Goal: Task Accomplishment & Management: Use online tool/utility

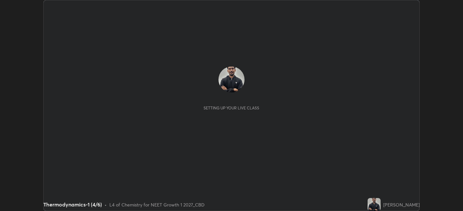
scroll to position [211, 463]
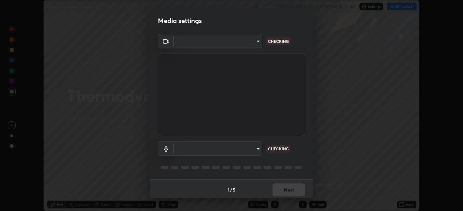
type input "052f9b30e05f62bb2e590cb50044ac96a00de3eab8a32c7a625fc31ec407be61"
type input "default"
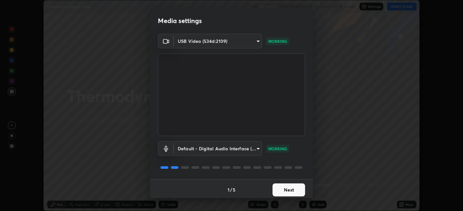
click at [286, 188] on button "Next" at bounding box center [288, 190] width 33 height 13
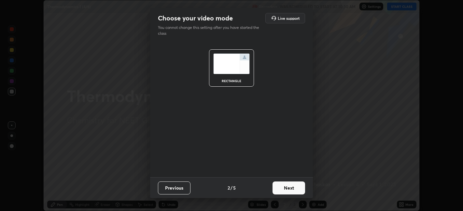
click at [286, 188] on button "Next" at bounding box center [288, 188] width 33 height 13
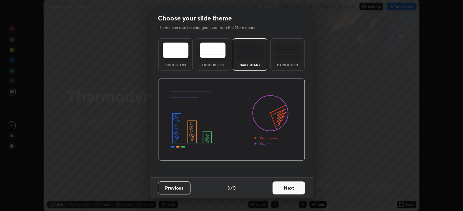
click at [286, 187] on button "Next" at bounding box center [288, 188] width 33 height 13
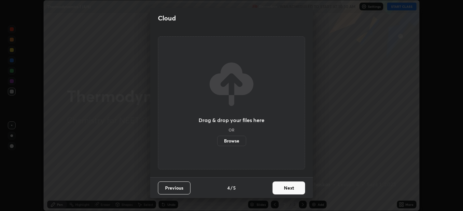
click at [285, 187] on button "Next" at bounding box center [288, 188] width 33 height 13
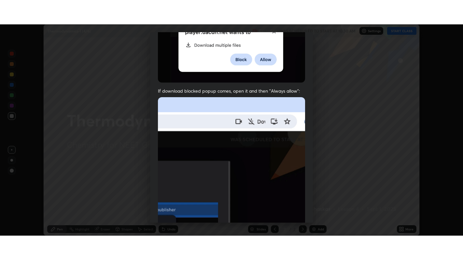
scroll to position [134, 0]
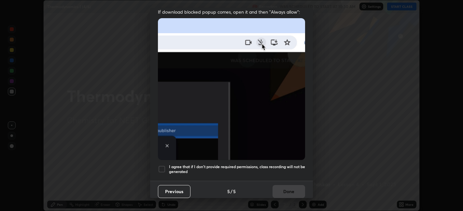
click at [164, 166] on div at bounding box center [162, 170] width 8 height 8
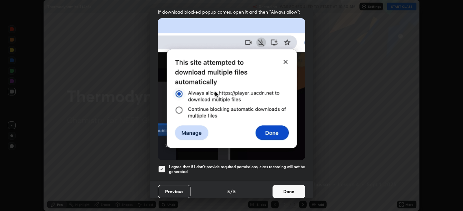
click at [285, 186] on button "Done" at bounding box center [288, 191] width 33 height 13
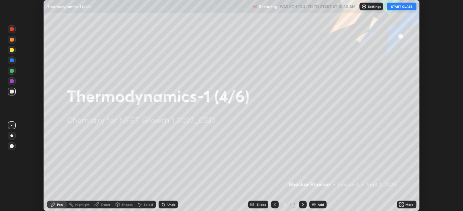
click at [319, 205] on div "Add" at bounding box center [320, 204] width 6 height 3
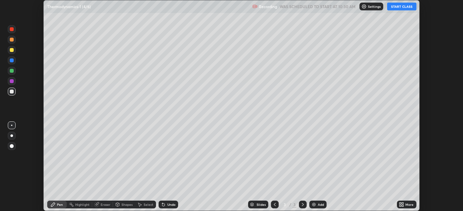
click at [400, 204] on icon at bounding box center [400, 204] width 2 height 2
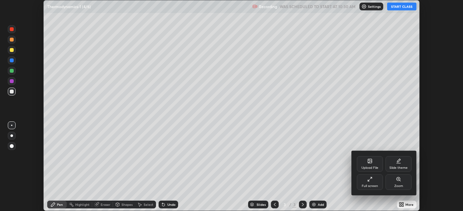
click at [369, 181] on icon at bounding box center [368, 180] width 1 height 1
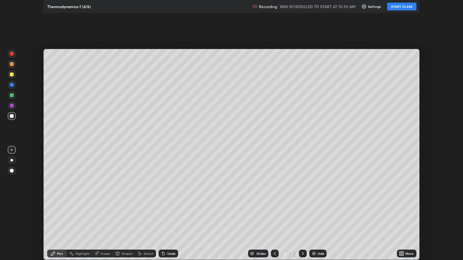
scroll to position [260, 463]
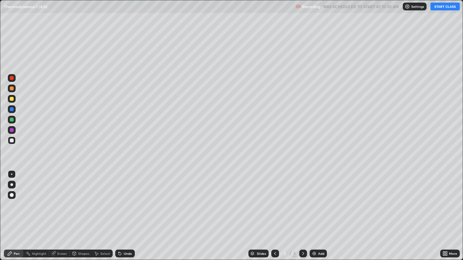
click at [448, 6] on button "START CLASS" at bounding box center [444, 7] width 29 height 8
click at [15, 183] on div at bounding box center [12, 185] width 8 height 8
click at [12, 99] on div at bounding box center [12, 99] width 4 height 4
click at [12, 118] on div at bounding box center [12, 120] width 4 height 4
click at [318, 211] on div "Add" at bounding box center [321, 253] width 6 height 3
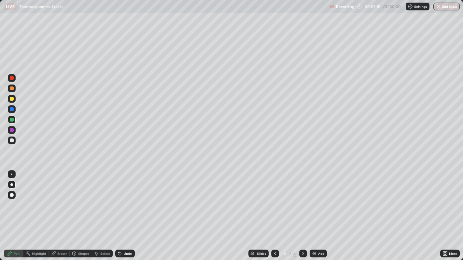
click at [15, 141] on div at bounding box center [12, 141] width 8 height 8
click at [315, 211] on img at bounding box center [313, 253] width 5 height 5
click at [10, 101] on div at bounding box center [12, 99] width 8 height 8
click at [11, 141] on div at bounding box center [12, 141] width 4 height 4
click at [12, 119] on div at bounding box center [12, 120] width 4 height 4
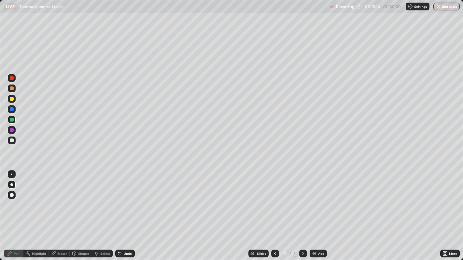
click at [12, 109] on div at bounding box center [12, 109] width 4 height 4
click at [13, 99] on div at bounding box center [12, 99] width 4 height 4
click at [12, 88] on div at bounding box center [12, 89] width 4 height 4
click at [12, 141] on div at bounding box center [12, 141] width 4 height 4
click at [11, 100] on div at bounding box center [12, 99] width 4 height 4
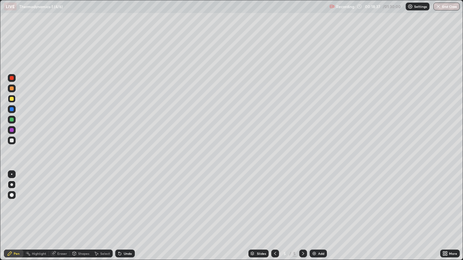
click at [11, 81] on div at bounding box center [12, 78] width 8 height 8
click at [11, 109] on div at bounding box center [12, 109] width 4 height 4
click at [318, 211] on div "Add" at bounding box center [321, 253] width 6 height 3
click at [12, 141] on div at bounding box center [12, 141] width 4 height 4
click at [316, 211] on div "Add" at bounding box center [317, 254] width 17 height 8
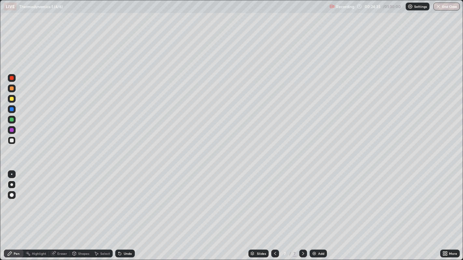
click at [128, 211] on div "Undo" at bounding box center [128, 253] width 8 height 3
click at [126, 211] on div "Undo" at bounding box center [128, 253] width 8 height 3
click at [124, 211] on div "Undo" at bounding box center [128, 253] width 8 height 3
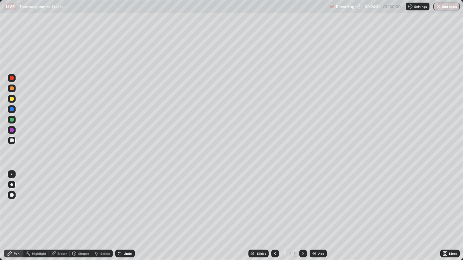
click at [124, 211] on div "Undo" at bounding box center [128, 253] width 8 height 3
click at [119, 211] on icon at bounding box center [119, 254] width 3 height 3
click at [120, 211] on icon at bounding box center [119, 253] width 5 height 5
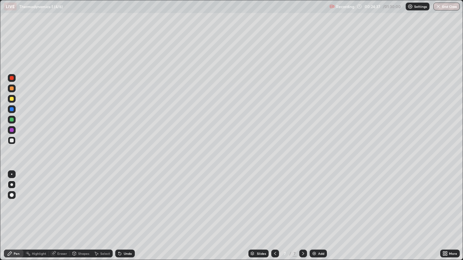
click at [122, 211] on div "Undo" at bounding box center [125, 254] width 20 height 8
click at [124, 211] on div "Undo" at bounding box center [128, 253] width 8 height 3
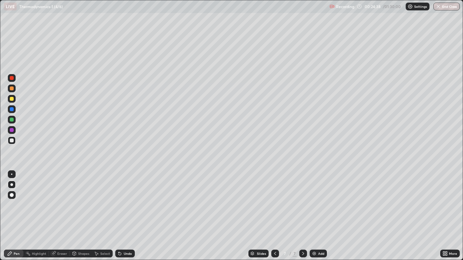
click at [124, 211] on div "Undo" at bounding box center [128, 253] width 8 height 3
click at [122, 211] on div "Undo" at bounding box center [125, 254] width 20 height 8
click at [123, 211] on div "Undo" at bounding box center [125, 254] width 20 height 8
click at [119, 211] on icon at bounding box center [119, 254] width 3 height 3
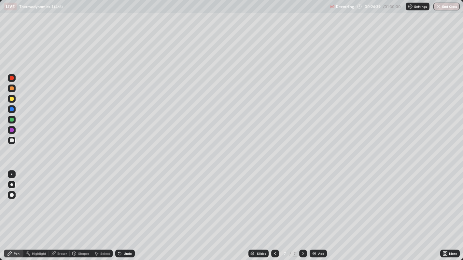
click at [119, 211] on icon at bounding box center [119, 254] width 3 height 3
click at [122, 211] on div "Undo" at bounding box center [125, 254] width 20 height 8
click at [78, 211] on div "Shapes" at bounding box center [83, 253] width 11 height 3
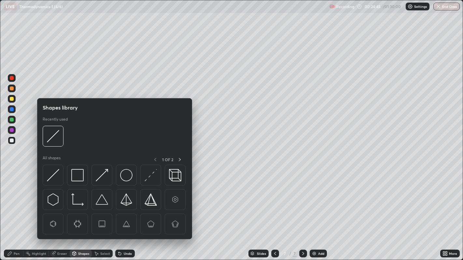
click at [59, 211] on div "Eraser" at bounding box center [62, 253] width 10 height 3
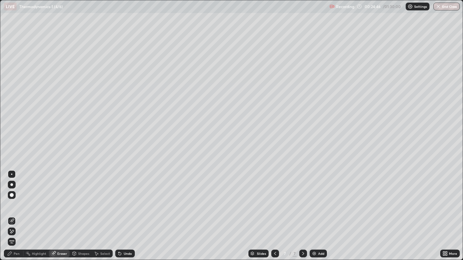
click at [20, 211] on div "Pen" at bounding box center [14, 254] width 20 height 8
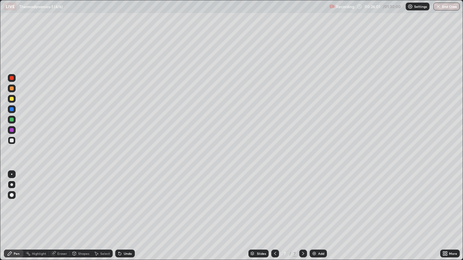
click at [321, 211] on div "Add" at bounding box center [321, 253] width 6 height 3
click at [130, 211] on div "Undo" at bounding box center [128, 253] width 8 height 3
click at [128, 211] on div "Undo" at bounding box center [128, 253] width 8 height 3
click at [129, 211] on div "Undo" at bounding box center [125, 254] width 20 height 8
click at [128, 211] on div "Undo" at bounding box center [128, 253] width 8 height 3
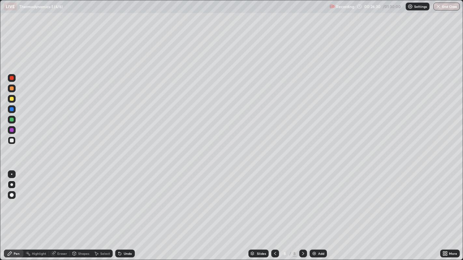
click at [128, 211] on div "Undo" at bounding box center [128, 253] width 8 height 3
click at [126, 211] on div "Undo" at bounding box center [128, 253] width 8 height 3
click at [13, 120] on div at bounding box center [12, 120] width 4 height 4
click at [15, 140] on div at bounding box center [12, 141] width 8 height 8
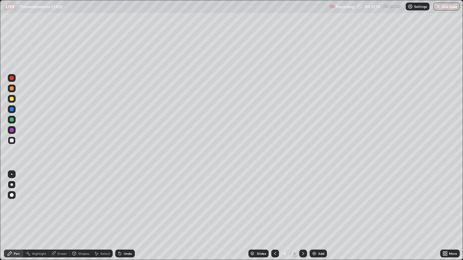
click at [320, 211] on div "Add" at bounding box center [321, 253] width 6 height 3
click at [12, 119] on div at bounding box center [12, 120] width 4 height 4
click at [12, 140] on div at bounding box center [12, 141] width 4 height 4
click at [122, 211] on div "Undo" at bounding box center [125, 254] width 20 height 8
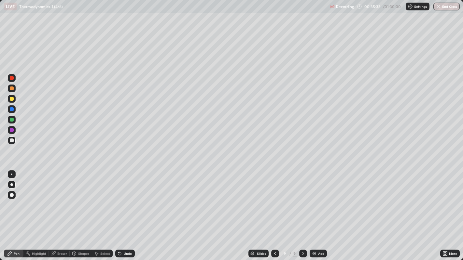
click at [320, 211] on div "Add" at bounding box center [321, 253] width 6 height 3
click at [127, 211] on div "Undo" at bounding box center [125, 254] width 20 height 8
click at [127, 211] on div "Undo" at bounding box center [128, 253] width 8 height 3
click at [128, 211] on div "Undo" at bounding box center [128, 253] width 8 height 3
click at [124, 211] on div "Undo" at bounding box center [128, 253] width 8 height 3
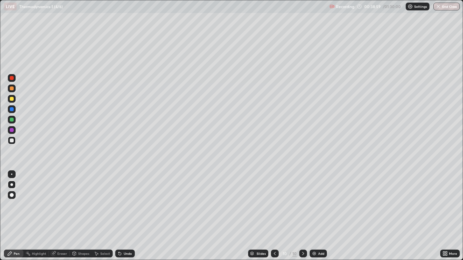
click at [60, 211] on div "Eraser" at bounding box center [62, 253] width 10 height 3
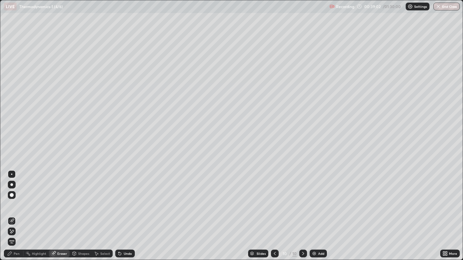
click at [15, 211] on div "Pen" at bounding box center [17, 253] width 6 height 3
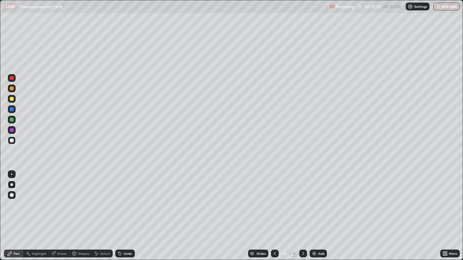
click at [62, 211] on div "Eraser" at bounding box center [62, 253] width 10 height 3
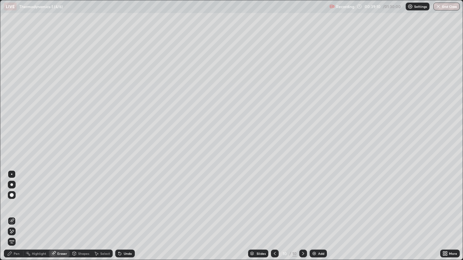
click at [16, 211] on div "Pen" at bounding box center [17, 253] width 6 height 3
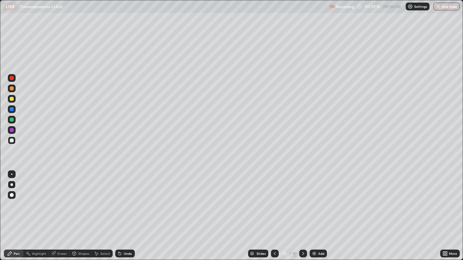
click at [62, 211] on div "Eraser" at bounding box center [62, 253] width 10 height 3
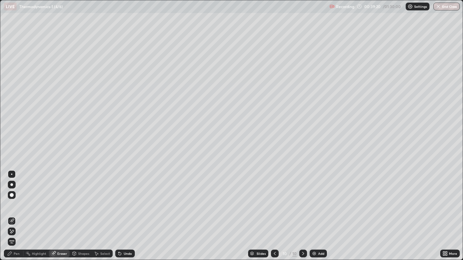
click at [16, 211] on div "Pen" at bounding box center [17, 253] width 6 height 3
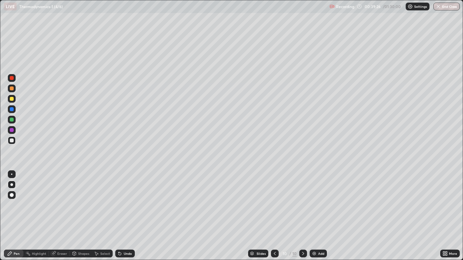
click at [61, 211] on div "Eraser" at bounding box center [62, 253] width 10 height 3
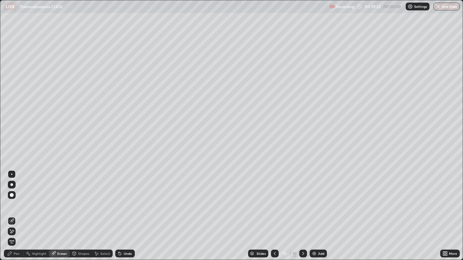
click at [15, 211] on div "Pen" at bounding box center [17, 253] width 6 height 3
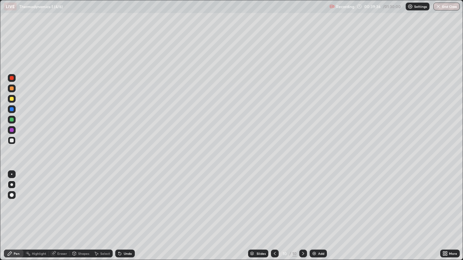
click at [60, 211] on div "Eraser" at bounding box center [62, 253] width 10 height 3
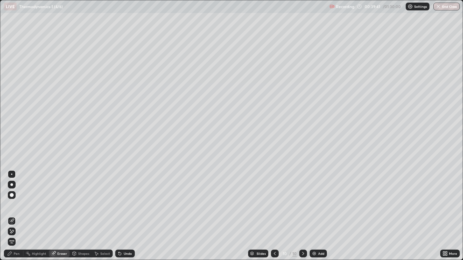
click at [16, 211] on div "Pen" at bounding box center [17, 253] width 6 height 3
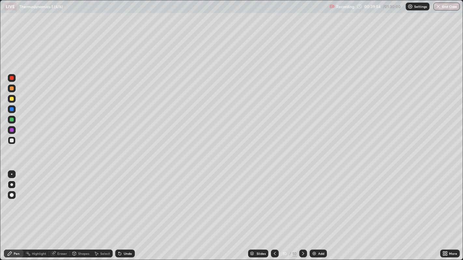
click at [12, 141] on div at bounding box center [12, 141] width 4 height 4
click at [319, 211] on div "Add" at bounding box center [321, 253] width 6 height 3
click at [60, 211] on div "Eraser" at bounding box center [62, 253] width 10 height 3
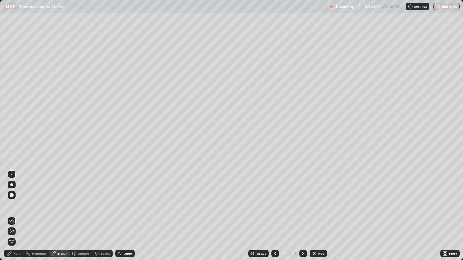
click at [22, 211] on div "Pen" at bounding box center [14, 254] width 20 height 8
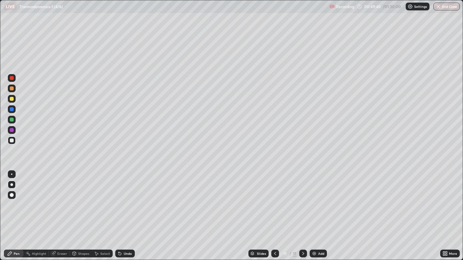
click at [11, 99] on div at bounding box center [12, 99] width 4 height 4
click at [11, 141] on div at bounding box center [12, 141] width 4 height 4
click at [12, 119] on div at bounding box center [12, 120] width 4 height 4
click at [12, 99] on div at bounding box center [12, 99] width 4 height 4
click at [12, 88] on div at bounding box center [12, 89] width 4 height 4
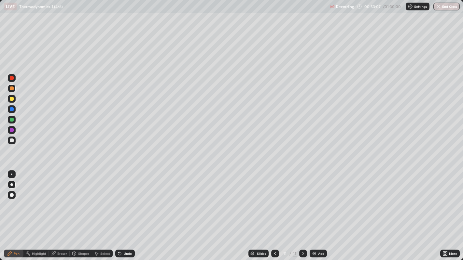
click at [128, 211] on div "Undo" at bounding box center [128, 253] width 8 height 3
click at [126, 211] on div "Undo" at bounding box center [128, 253] width 8 height 3
click at [322, 211] on div "Add" at bounding box center [321, 253] width 6 height 3
click at [11, 141] on div at bounding box center [12, 141] width 4 height 4
click at [122, 211] on div "Undo" at bounding box center [125, 254] width 20 height 8
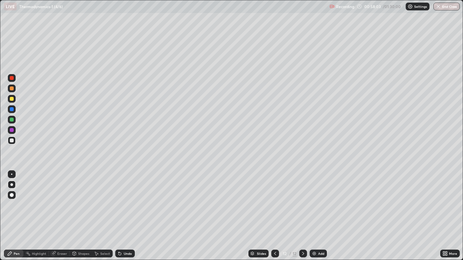
click at [124, 211] on div "Undo" at bounding box center [128, 253] width 8 height 3
click at [11, 100] on div at bounding box center [12, 99] width 4 height 4
click at [10, 140] on div at bounding box center [12, 141] width 4 height 4
click at [12, 100] on div at bounding box center [12, 99] width 4 height 4
click at [11, 120] on div at bounding box center [12, 120] width 4 height 4
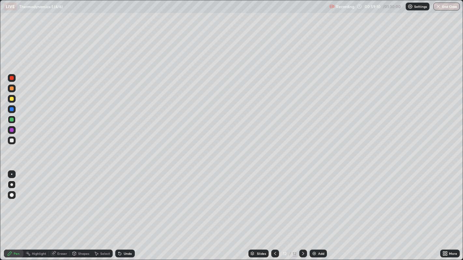
click at [12, 141] on div at bounding box center [12, 141] width 4 height 4
click at [11, 98] on div at bounding box center [12, 99] width 4 height 4
click at [13, 119] on div at bounding box center [12, 120] width 4 height 4
click at [14, 110] on div at bounding box center [12, 109] width 8 height 8
click at [13, 98] on div at bounding box center [12, 99] width 4 height 4
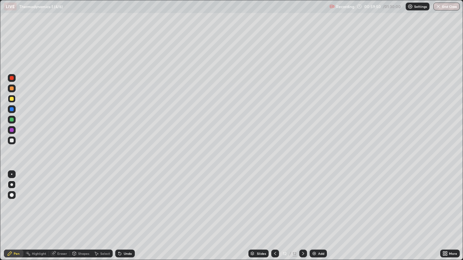
click at [11, 140] on div at bounding box center [12, 141] width 4 height 4
click at [13, 100] on div at bounding box center [12, 99] width 8 height 8
click at [13, 140] on div at bounding box center [12, 141] width 4 height 4
click at [318, 211] on div "Add" at bounding box center [321, 253] width 6 height 3
click at [130, 211] on div "Undo" at bounding box center [128, 253] width 8 height 3
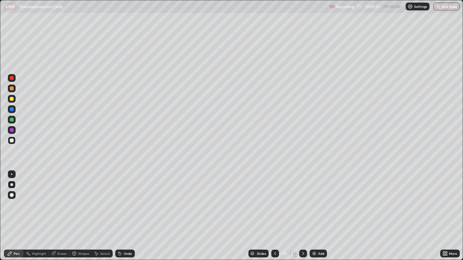
click at [130, 211] on div "Undo" at bounding box center [128, 253] width 8 height 3
click at [272, 211] on div at bounding box center [275, 254] width 8 height 8
click at [302, 211] on icon at bounding box center [303, 253] width 2 height 3
click at [127, 211] on div "Undo" at bounding box center [125, 254] width 20 height 8
click at [129, 211] on div "Undo" at bounding box center [125, 254] width 20 height 8
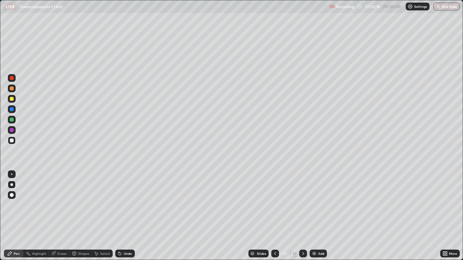
click at [130, 211] on div "Undo" at bounding box center [125, 254] width 20 height 8
click at [275, 211] on icon at bounding box center [274, 253] width 5 height 5
click at [302, 211] on icon at bounding box center [302, 253] width 5 height 5
click at [124, 211] on div "Undo" at bounding box center [125, 254] width 20 height 8
click at [12, 99] on div at bounding box center [12, 99] width 4 height 4
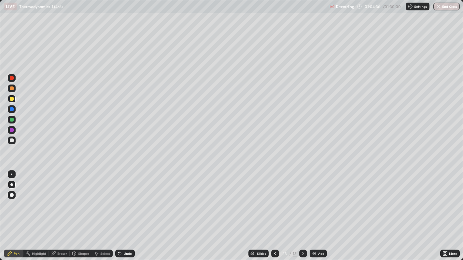
click at [15, 141] on div at bounding box center [12, 141] width 8 height 8
click at [10, 141] on div at bounding box center [12, 141] width 4 height 4
click at [322, 211] on div "Add" at bounding box center [321, 253] width 6 height 3
click at [127, 211] on div "Undo" at bounding box center [128, 253] width 8 height 3
click at [128, 211] on div "Undo" at bounding box center [128, 253] width 8 height 3
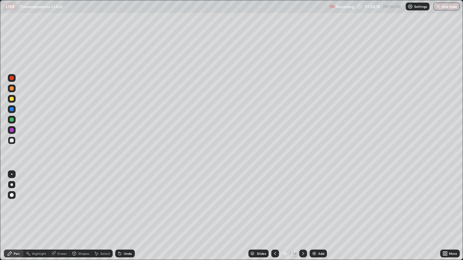
click at [130, 211] on div "Undo" at bounding box center [128, 253] width 8 height 3
click at [128, 211] on div "Undo" at bounding box center [128, 253] width 8 height 3
click at [129, 211] on div "Undo" at bounding box center [128, 253] width 8 height 3
click at [130, 211] on div "Undo" at bounding box center [125, 254] width 20 height 8
click at [59, 211] on div "Eraser" at bounding box center [62, 253] width 10 height 3
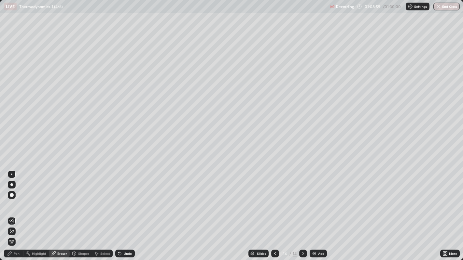
click at [16, 211] on div "Pen" at bounding box center [17, 253] width 6 height 3
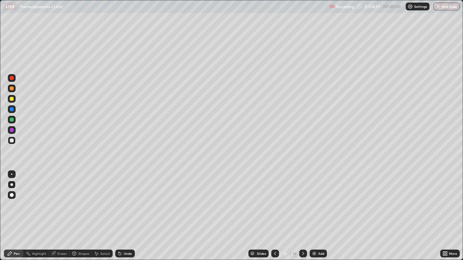
click at [12, 141] on div at bounding box center [12, 141] width 4 height 4
click at [320, 211] on div "Add" at bounding box center [321, 253] width 6 height 3
click at [122, 211] on div "Undo" at bounding box center [125, 254] width 20 height 8
click at [274, 211] on icon at bounding box center [274, 253] width 5 height 5
click at [302, 211] on icon at bounding box center [302, 253] width 5 height 5
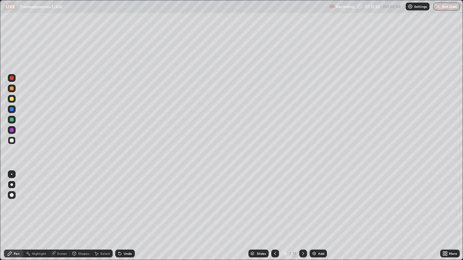
click at [274, 211] on icon at bounding box center [274, 253] width 5 height 5
click at [302, 211] on icon at bounding box center [302, 253] width 5 height 5
click at [322, 211] on div "Add" at bounding box center [321, 253] width 6 height 3
click at [128, 211] on div "Undo" at bounding box center [128, 253] width 8 height 3
click at [12, 99] on div at bounding box center [12, 99] width 4 height 4
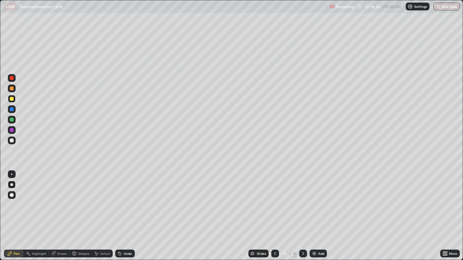
click at [12, 141] on div at bounding box center [12, 141] width 4 height 4
click at [319, 211] on div "Add" at bounding box center [321, 253] width 6 height 3
click at [129, 211] on div "Undo" at bounding box center [128, 253] width 8 height 3
click at [320, 211] on div "Add" at bounding box center [321, 253] width 6 height 3
click at [131, 211] on div "Undo" at bounding box center [125, 254] width 20 height 8
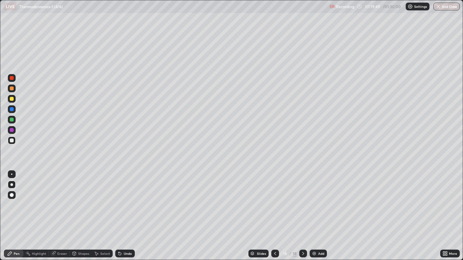
click at [130, 211] on div "Undo" at bounding box center [128, 253] width 8 height 3
click at [11, 99] on div at bounding box center [12, 99] width 4 height 4
click at [12, 140] on div at bounding box center [12, 141] width 4 height 4
click at [12, 99] on div at bounding box center [12, 99] width 4 height 4
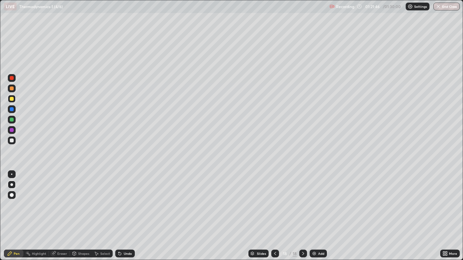
click at [278, 211] on div at bounding box center [275, 254] width 8 height 8
click at [275, 211] on icon at bounding box center [274, 253] width 5 height 5
click at [302, 211] on icon at bounding box center [302, 253] width 5 height 5
click at [12, 141] on div at bounding box center [12, 141] width 4 height 4
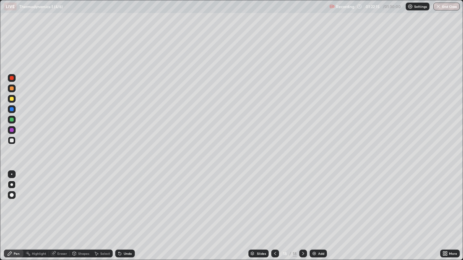
click at [11, 99] on div at bounding box center [12, 99] width 4 height 4
click at [12, 140] on div at bounding box center [12, 141] width 4 height 4
click at [12, 110] on div at bounding box center [12, 109] width 4 height 4
click at [123, 211] on div "Undo" at bounding box center [125, 254] width 20 height 8
click at [13, 141] on div at bounding box center [12, 141] width 4 height 4
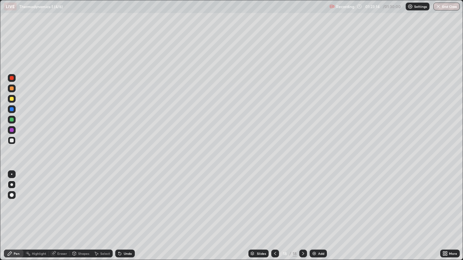
click at [12, 109] on div at bounding box center [12, 109] width 4 height 4
click at [12, 140] on div at bounding box center [12, 141] width 4 height 4
click at [60, 211] on div "Eraser" at bounding box center [62, 253] width 10 height 3
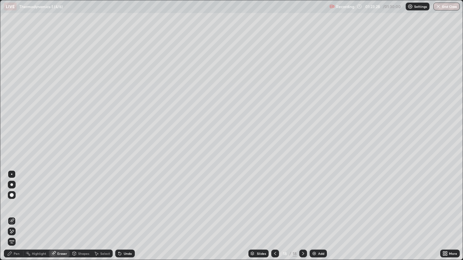
click at [16, 211] on div "Pen" at bounding box center [17, 253] width 6 height 3
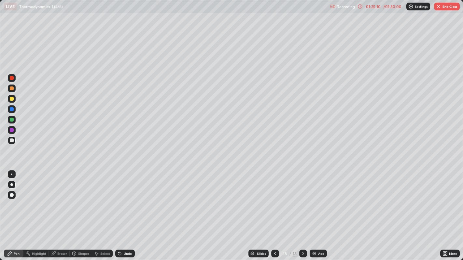
click at [447, 7] on button "End Class" at bounding box center [447, 7] width 26 height 8
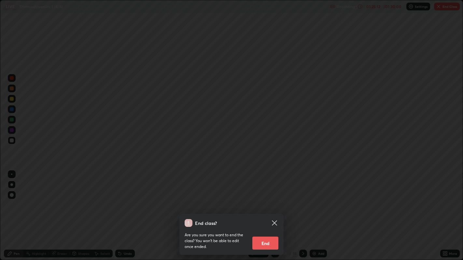
click at [271, 211] on button "End" at bounding box center [265, 243] width 26 height 13
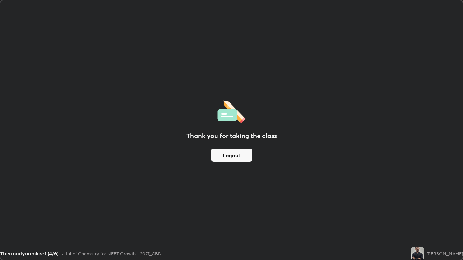
click at [217, 160] on button "Logout" at bounding box center [231, 155] width 41 height 13
